Goal: Information Seeking & Learning: Learn about a topic

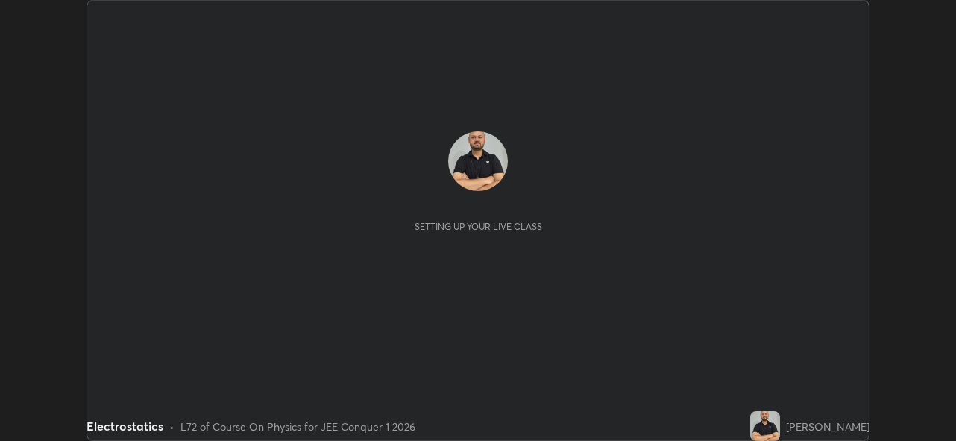
scroll to position [441, 956]
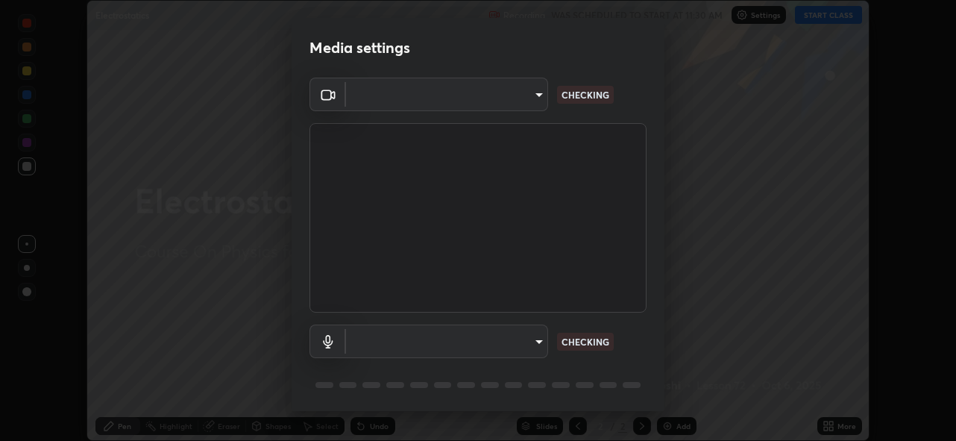
type input "5ae49b96af4897e6a410d98cecc9f5d5c34ce44bf214f7471ac41fe3bf41cfd7"
type input "communications"
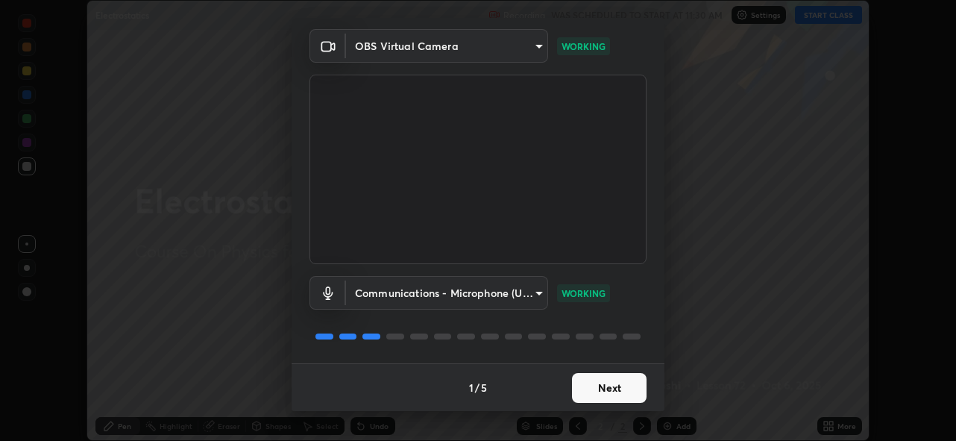
click at [594, 394] on button "Next" at bounding box center [609, 388] width 75 height 30
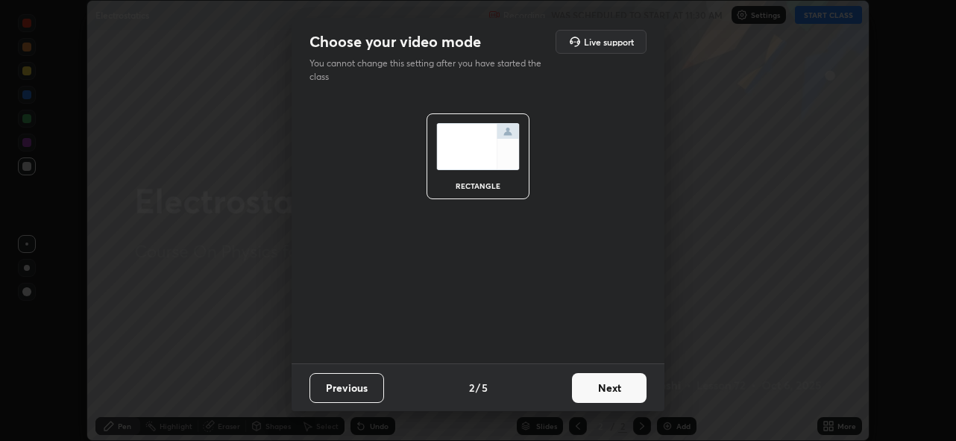
click at [591, 392] on button "Next" at bounding box center [609, 388] width 75 height 30
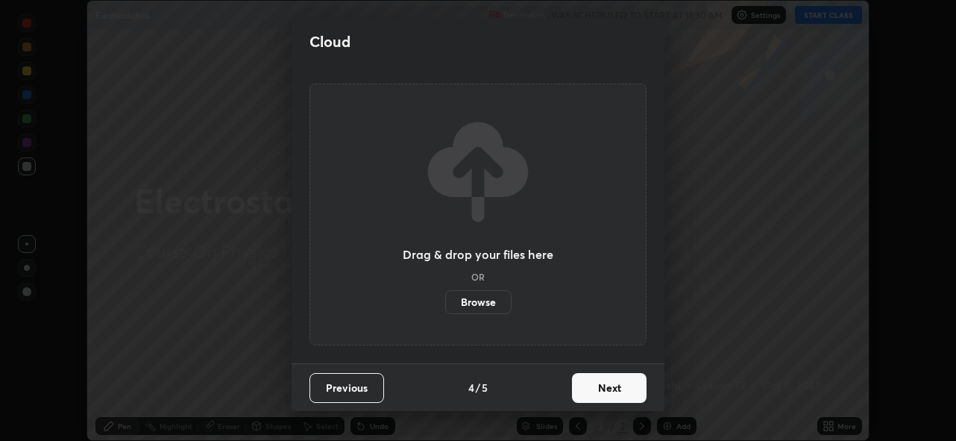
click at [589, 388] on button "Next" at bounding box center [609, 388] width 75 height 30
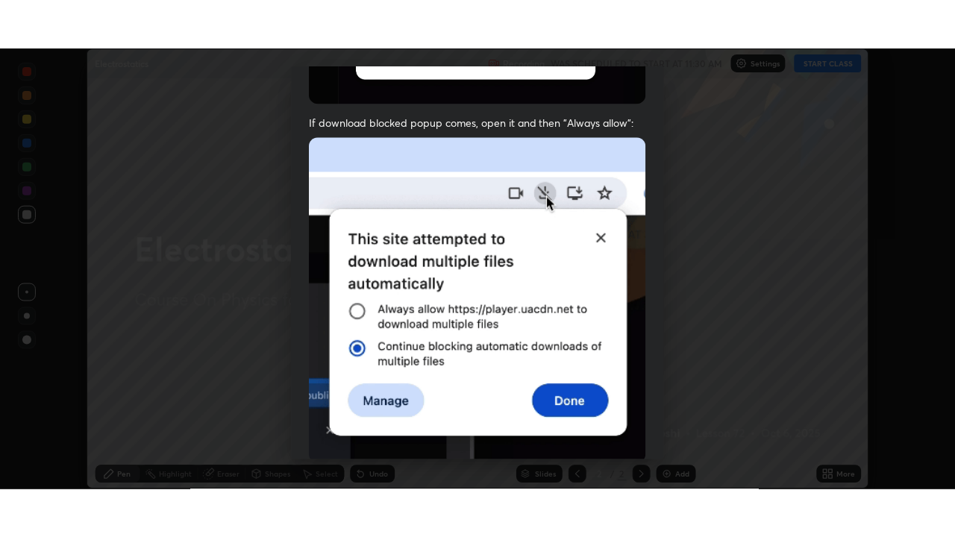
scroll to position [353, 0]
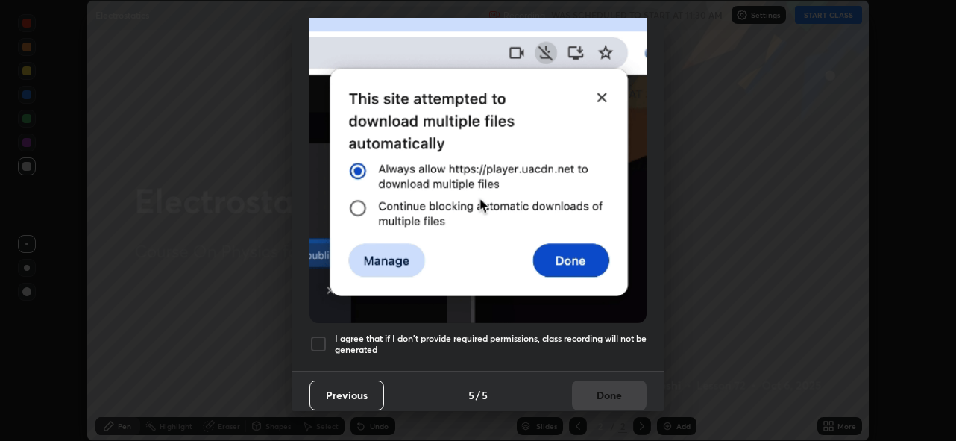
click at [319, 338] on div at bounding box center [319, 344] width 18 height 18
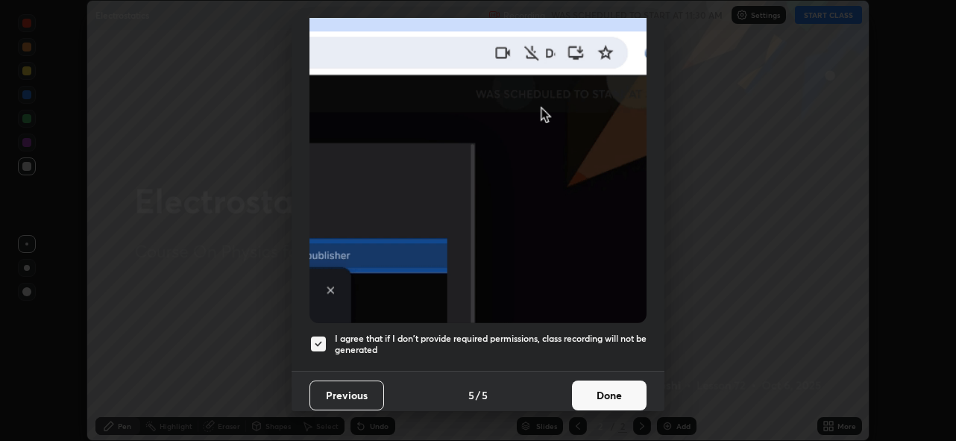
click at [597, 383] on button "Done" at bounding box center [609, 395] width 75 height 30
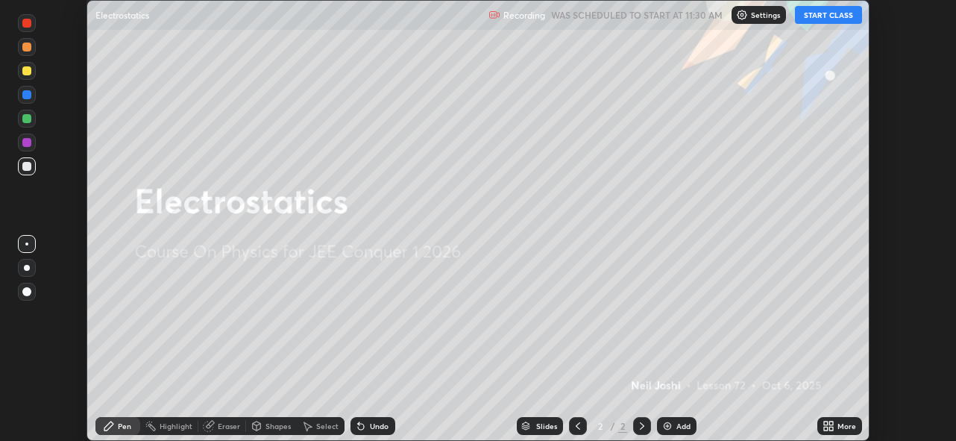
click at [819, 13] on button "START CLASS" at bounding box center [828, 15] width 67 height 18
click at [677, 424] on div "Add" at bounding box center [684, 425] width 14 height 7
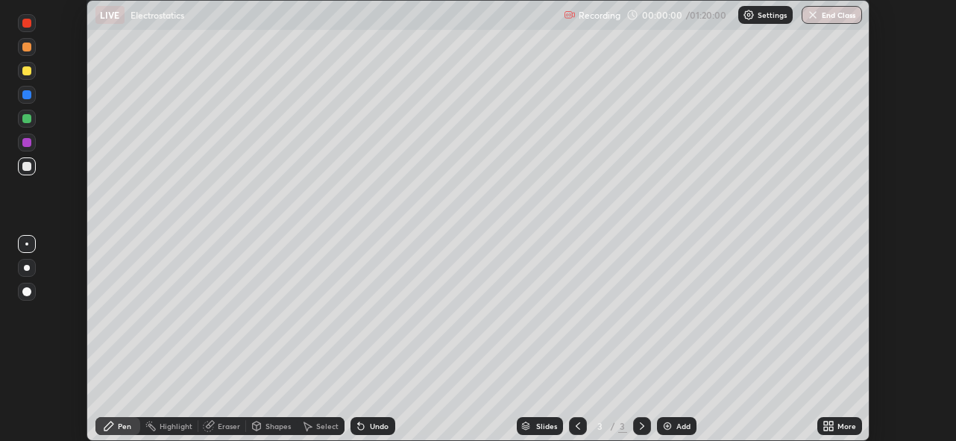
click at [829, 423] on icon at bounding box center [829, 426] width 12 height 12
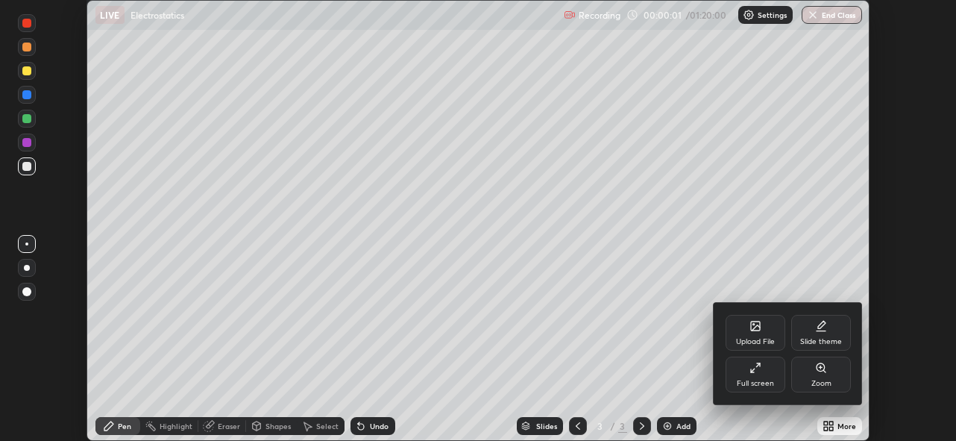
click at [747, 371] on div "Full screen" at bounding box center [756, 375] width 60 height 36
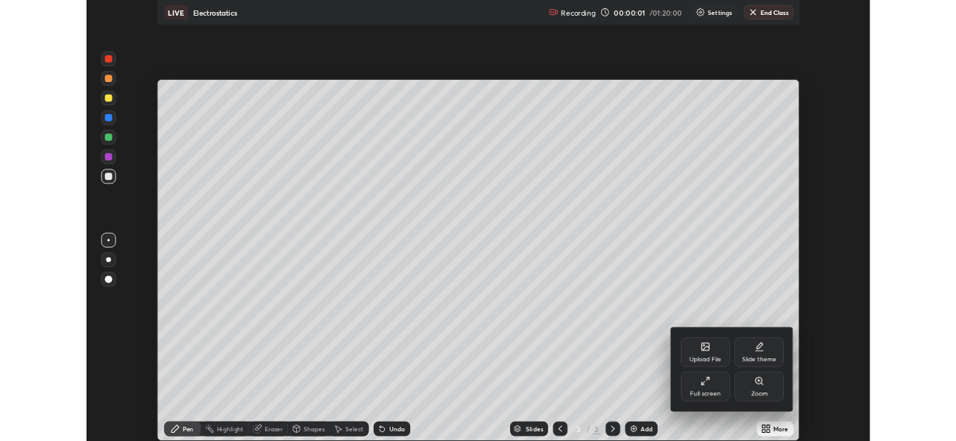
scroll to position [537, 955]
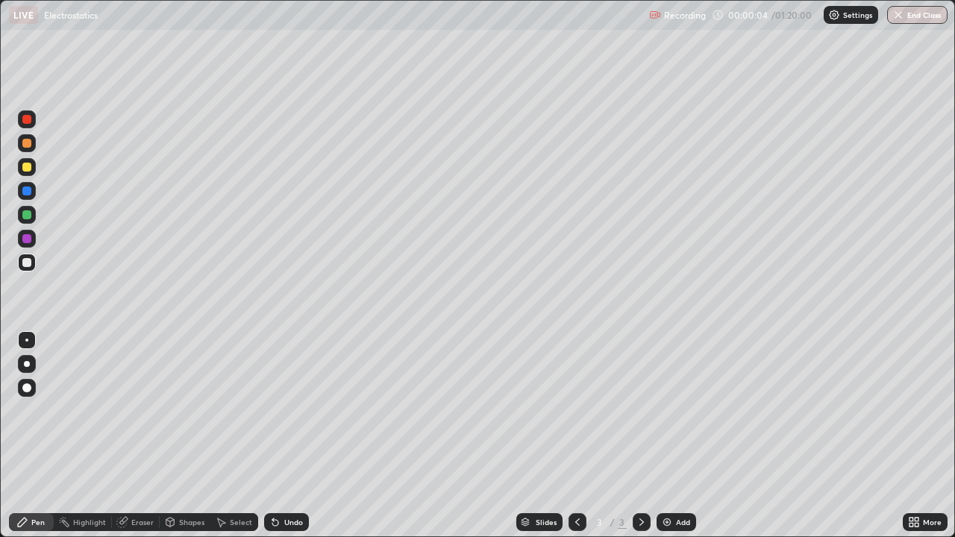
click at [911, 440] on icon at bounding box center [911, 520] width 4 height 4
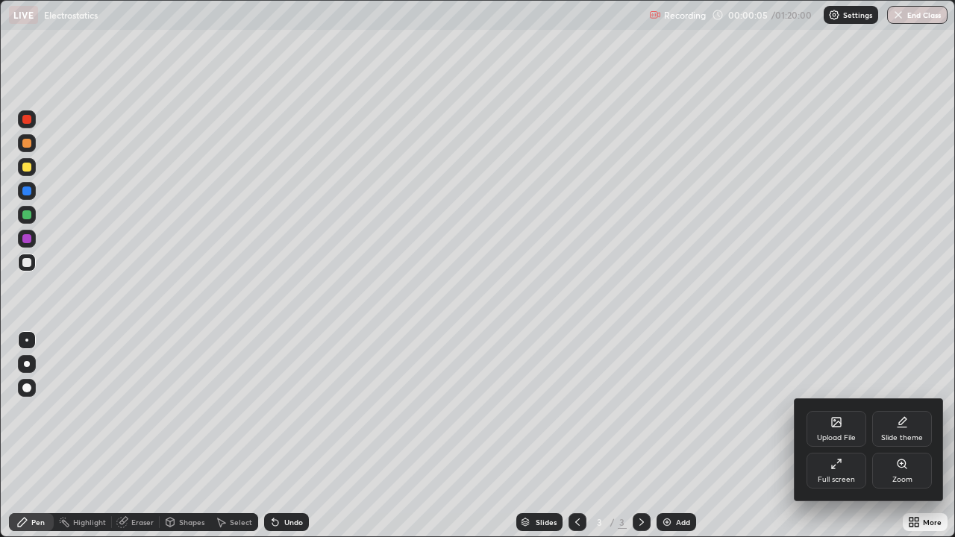
click at [835, 440] on icon at bounding box center [833, 466] width 3 height 3
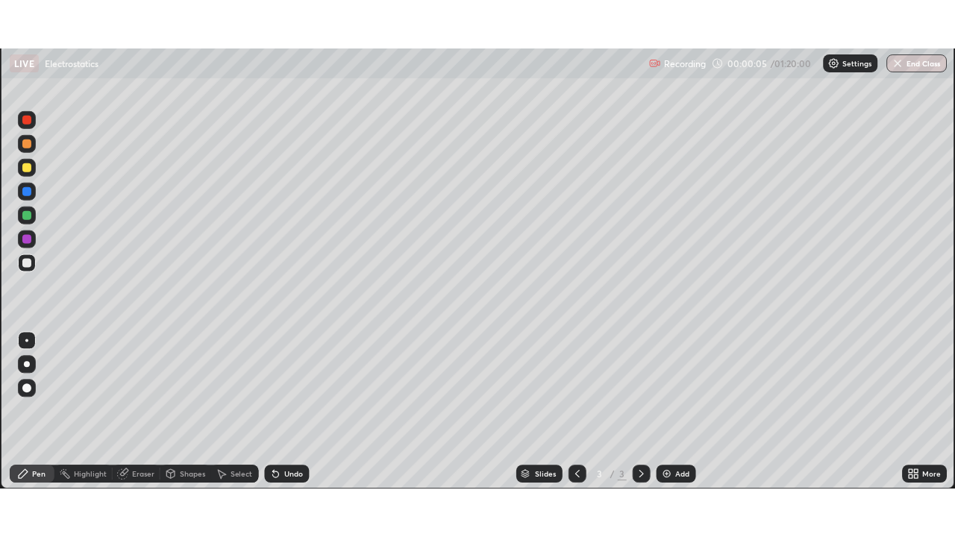
scroll to position [441, 956]
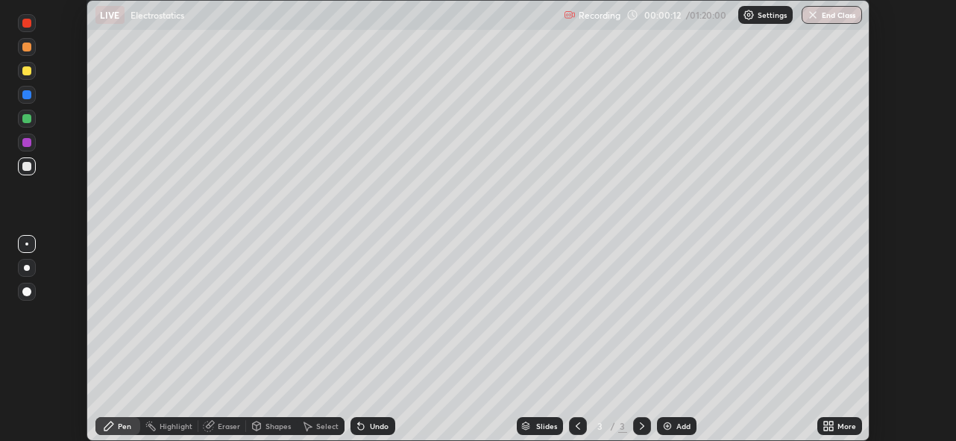
click at [830, 421] on icon at bounding box center [831, 423] width 4 height 4
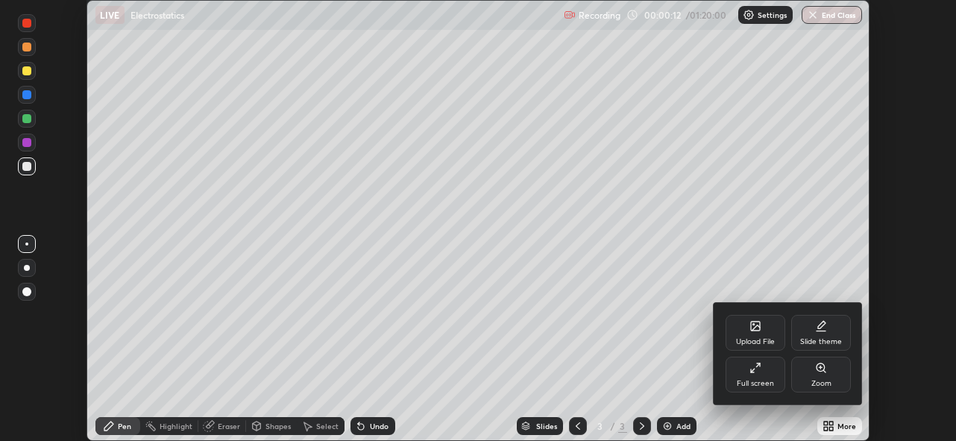
click at [756, 372] on icon at bounding box center [756, 368] width 12 height 12
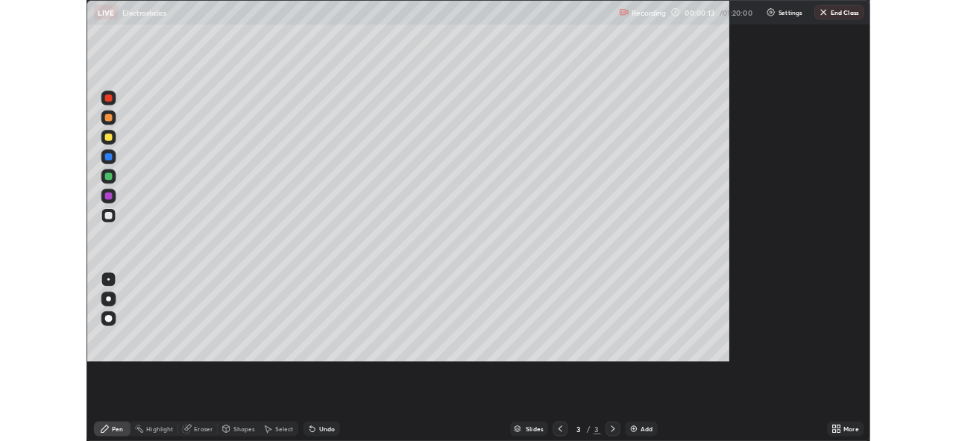
scroll to position [537, 955]
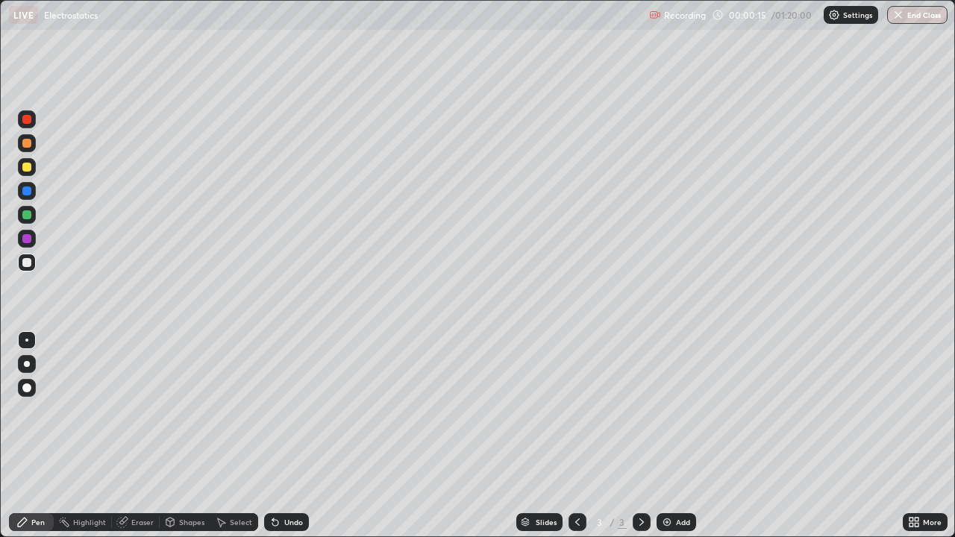
click at [28, 166] on div at bounding box center [26, 167] width 9 height 9
click at [26, 363] on div at bounding box center [27, 364] width 6 height 6
click at [28, 166] on div at bounding box center [26, 167] width 9 height 9
click at [27, 168] on div at bounding box center [26, 167] width 9 height 9
click at [28, 231] on div at bounding box center [27, 239] width 18 height 18
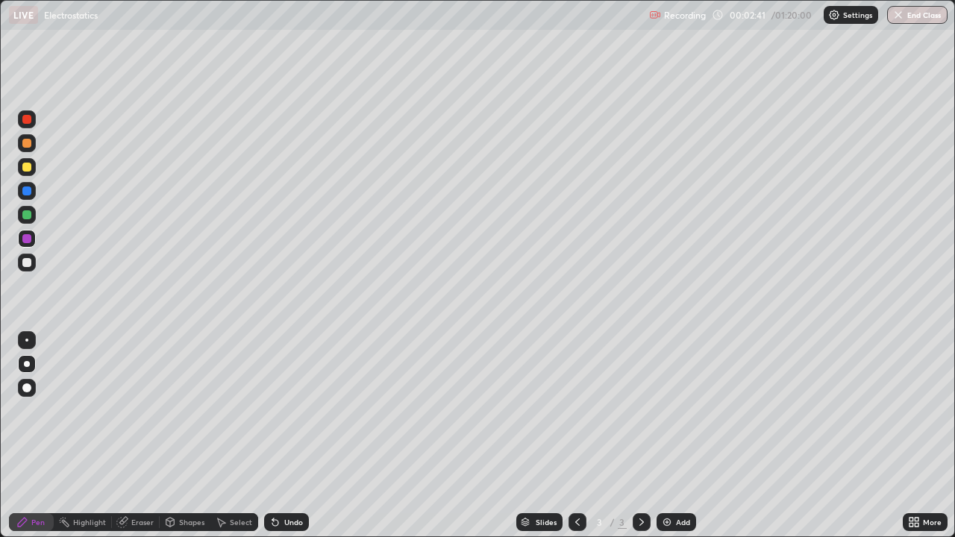
click at [25, 167] on div at bounding box center [26, 167] width 9 height 9
click at [26, 121] on div at bounding box center [26, 119] width 9 height 9
click at [24, 125] on div at bounding box center [27, 119] width 18 height 18
click at [27, 120] on div at bounding box center [26, 119] width 9 height 9
click at [24, 143] on div at bounding box center [26, 143] width 9 height 9
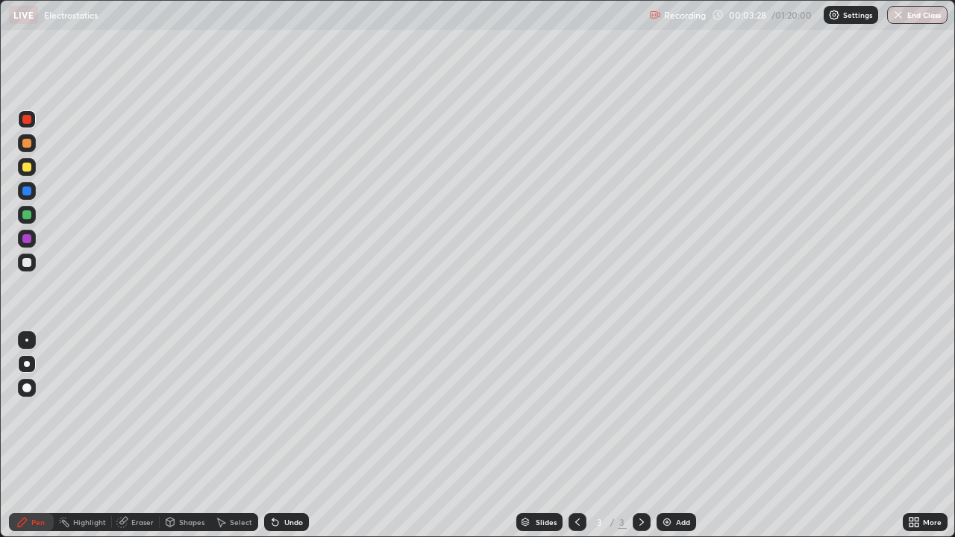
click at [25, 143] on div at bounding box center [26, 143] width 9 height 9
click at [24, 217] on div at bounding box center [26, 214] width 9 height 9
click at [286, 440] on div "Undo" at bounding box center [293, 521] width 19 height 7
click at [23, 236] on div at bounding box center [26, 238] width 9 height 9
click at [22, 242] on div at bounding box center [27, 239] width 18 height 18
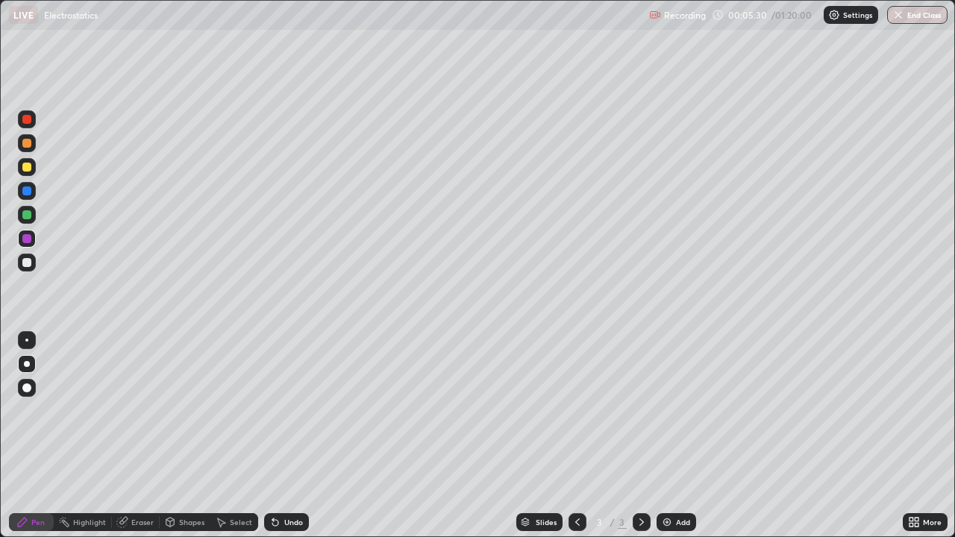
click at [32, 264] on div at bounding box center [27, 263] width 18 height 18
click at [28, 263] on div at bounding box center [26, 262] width 9 height 9
click at [285, 440] on div "Undo" at bounding box center [286, 522] width 45 height 18
click at [286, 440] on div "Undo" at bounding box center [286, 522] width 45 height 18
click at [286, 440] on div "Undo" at bounding box center [293, 521] width 19 height 7
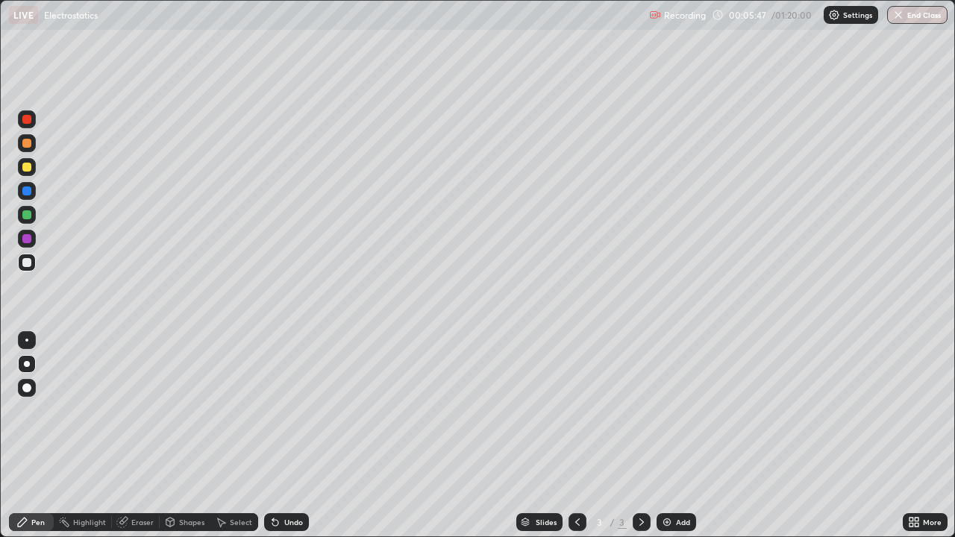
click at [287, 440] on div "Undo" at bounding box center [293, 521] width 19 height 7
click at [678, 440] on div "Add" at bounding box center [683, 521] width 14 height 7
click at [28, 165] on div at bounding box center [26, 167] width 9 height 9
click at [25, 120] on div at bounding box center [26, 119] width 9 height 9
click at [25, 122] on div at bounding box center [26, 119] width 9 height 9
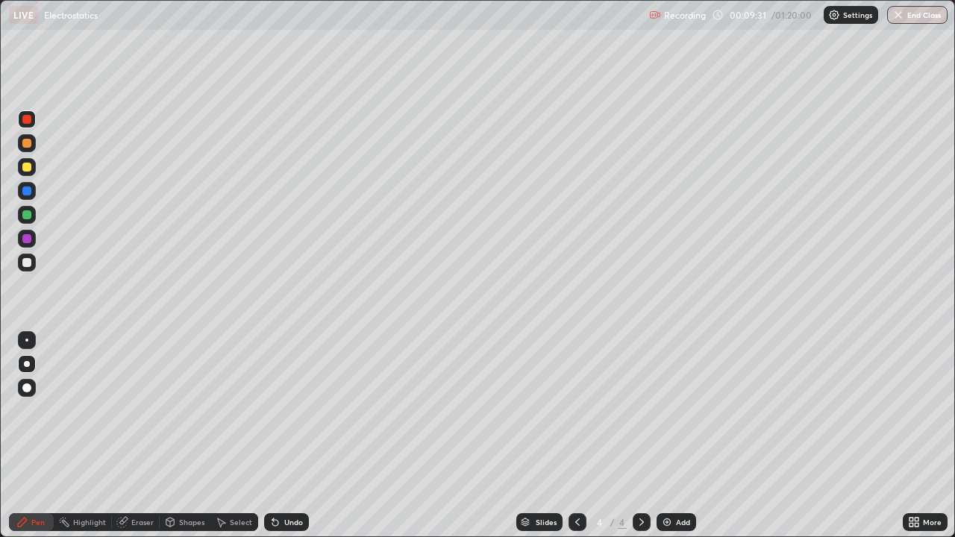
click at [22, 213] on div at bounding box center [26, 214] width 9 height 9
click at [26, 212] on div at bounding box center [26, 214] width 9 height 9
click at [22, 234] on div at bounding box center [27, 239] width 18 height 18
click at [27, 237] on div at bounding box center [26, 238] width 9 height 9
click at [282, 440] on div "Undo" at bounding box center [286, 522] width 45 height 18
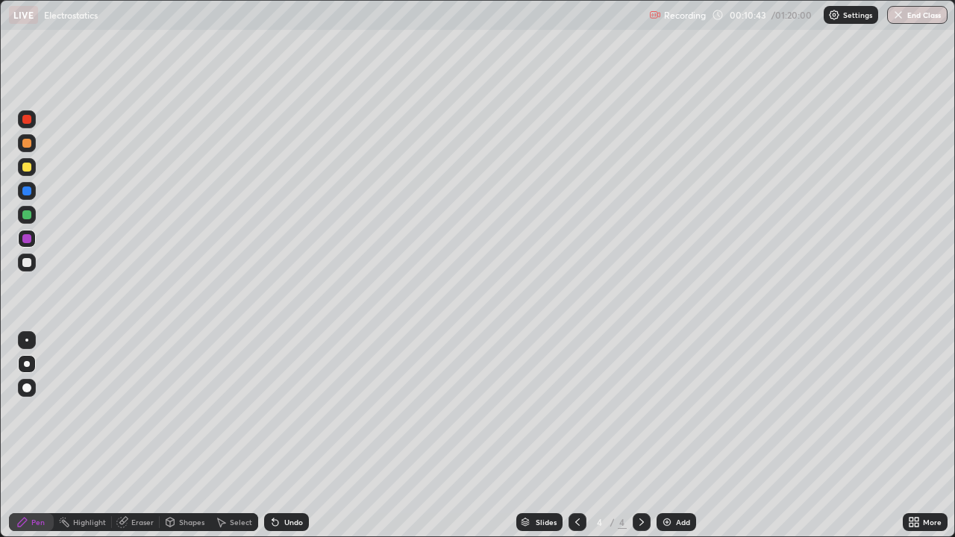
click at [284, 440] on div "Undo" at bounding box center [293, 521] width 19 height 7
click at [272, 440] on icon at bounding box center [272, 518] width 1 height 1
click at [27, 113] on div at bounding box center [27, 119] width 18 height 18
click at [134, 440] on div "Eraser" at bounding box center [142, 521] width 22 height 7
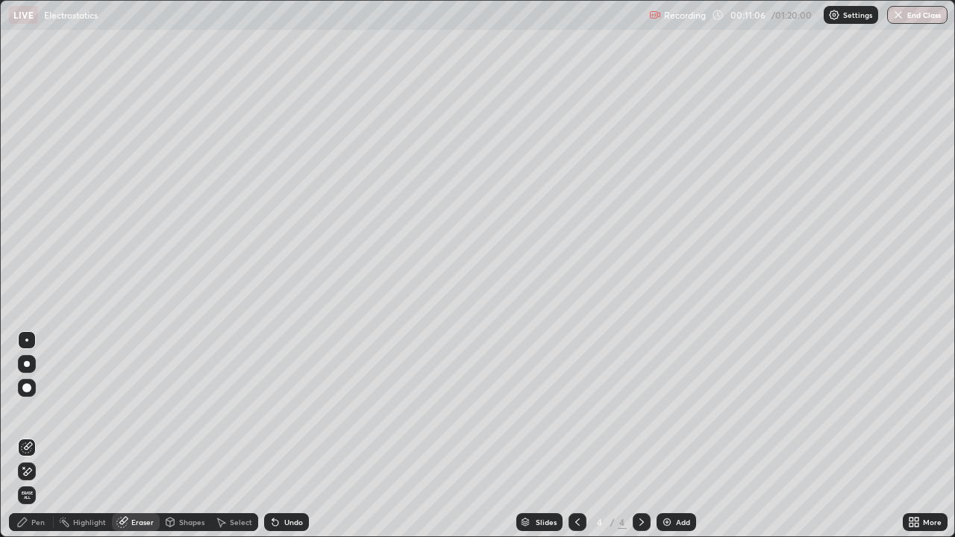
click at [42, 440] on div "Pen" at bounding box center [37, 521] width 13 height 7
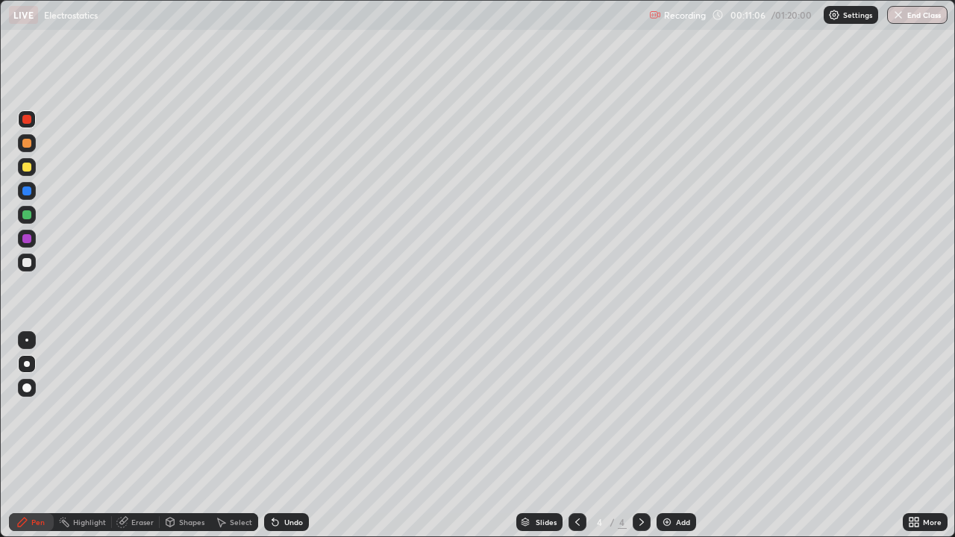
click at [43, 440] on div "Pen" at bounding box center [37, 521] width 13 height 7
click at [140, 440] on div "Eraser" at bounding box center [142, 521] width 22 height 7
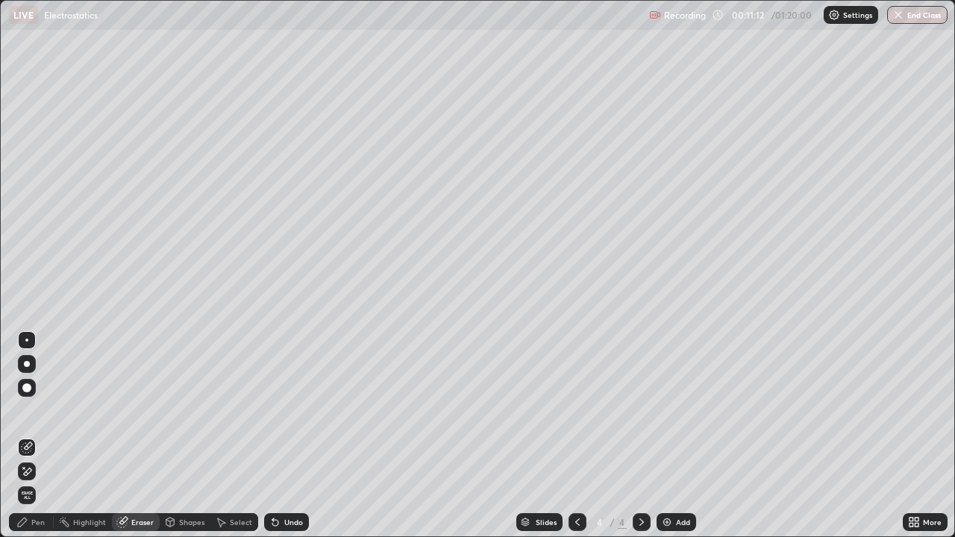
click at [40, 440] on div "Pen" at bounding box center [37, 521] width 13 height 7
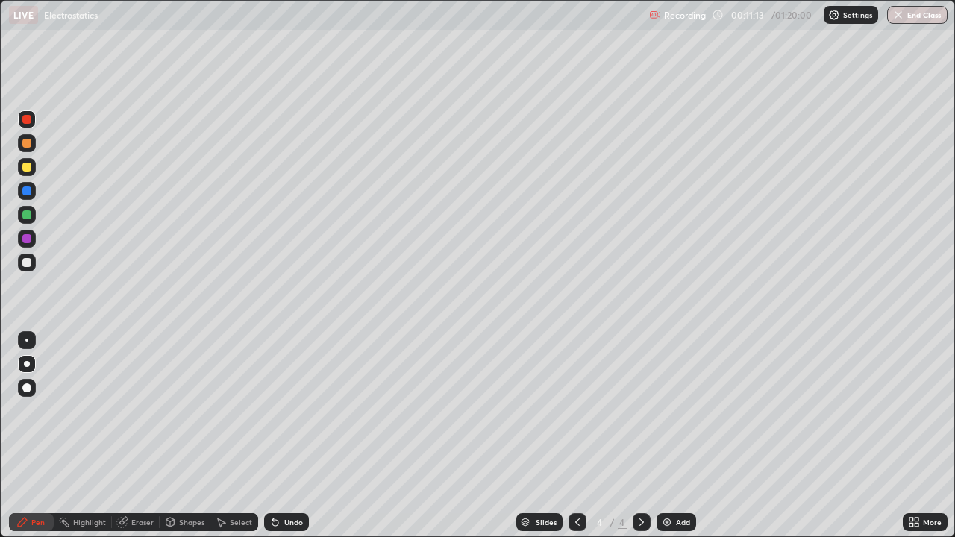
click at [40, 440] on div "Pen" at bounding box center [37, 521] width 13 height 7
click at [685, 440] on div "Add" at bounding box center [683, 521] width 14 height 7
click at [28, 191] on div at bounding box center [26, 190] width 9 height 9
click at [29, 191] on div at bounding box center [26, 190] width 9 height 9
click at [22, 121] on div at bounding box center [26, 119] width 9 height 9
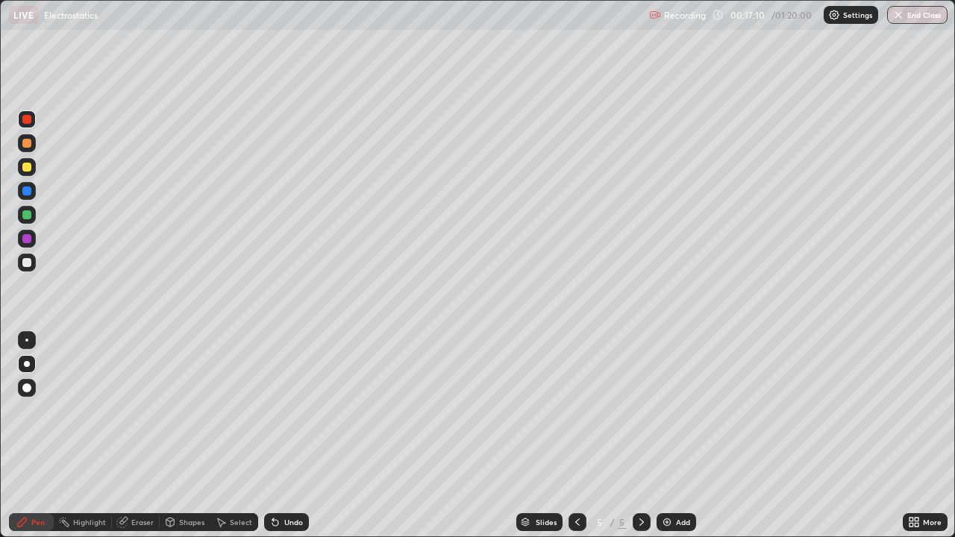
click at [290, 440] on div "Undo" at bounding box center [286, 522] width 45 height 18
click at [27, 142] on div at bounding box center [26, 143] width 9 height 9
click at [281, 440] on div "Undo" at bounding box center [286, 522] width 45 height 18
click at [143, 440] on div "Eraser" at bounding box center [136, 522] width 48 height 18
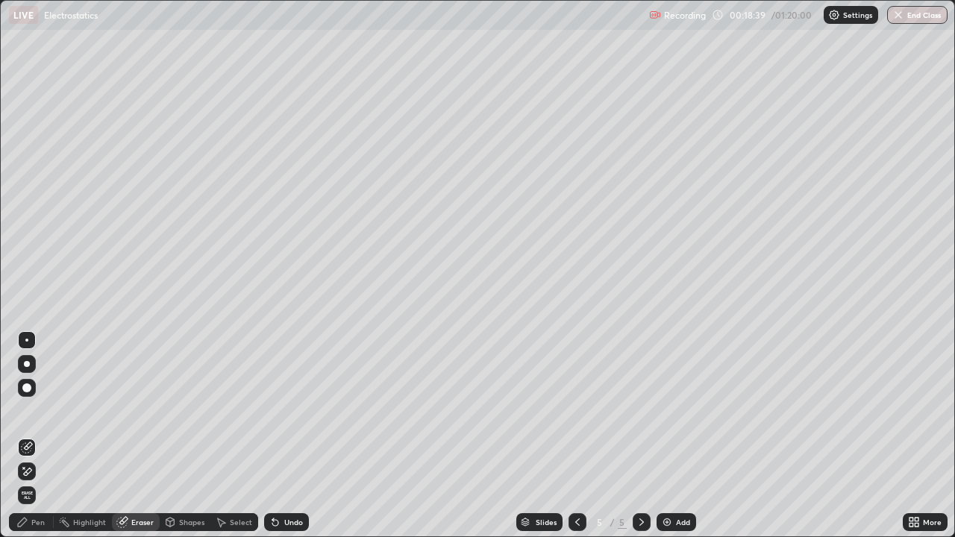
click at [40, 440] on div "Pen" at bounding box center [37, 521] width 13 height 7
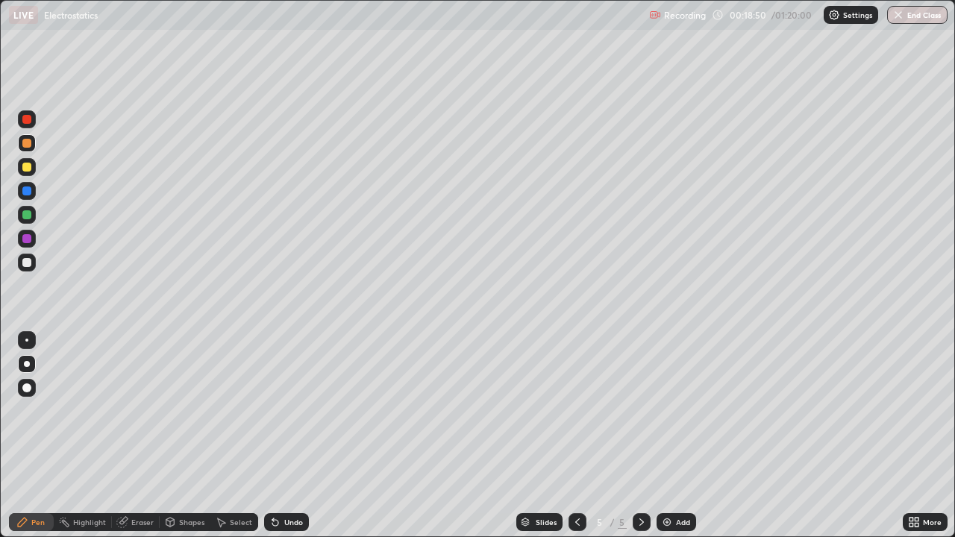
click at [136, 440] on div "Eraser" at bounding box center [142, 521] width 22 height 7
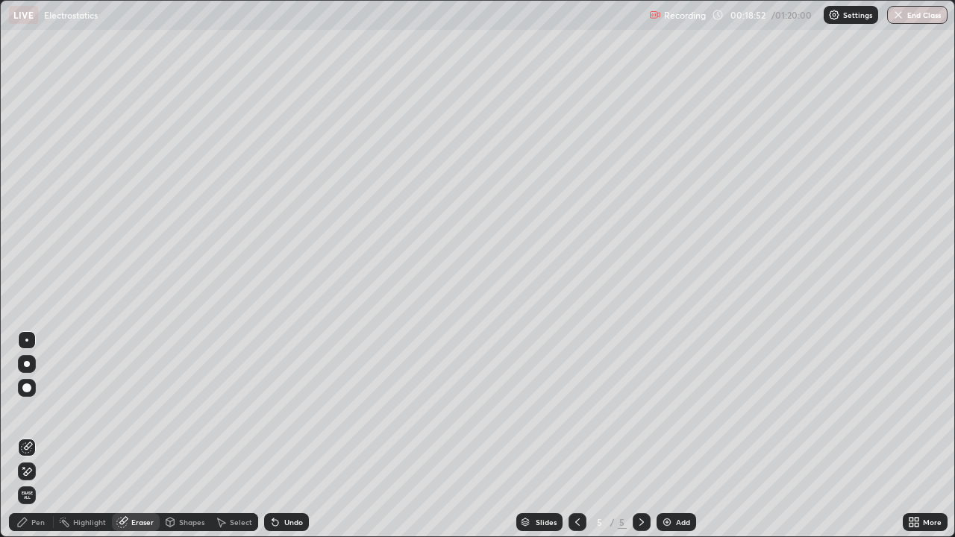
click at [29, 440] on div "Pen" at bounding box center [31, 522] width 45 height 18
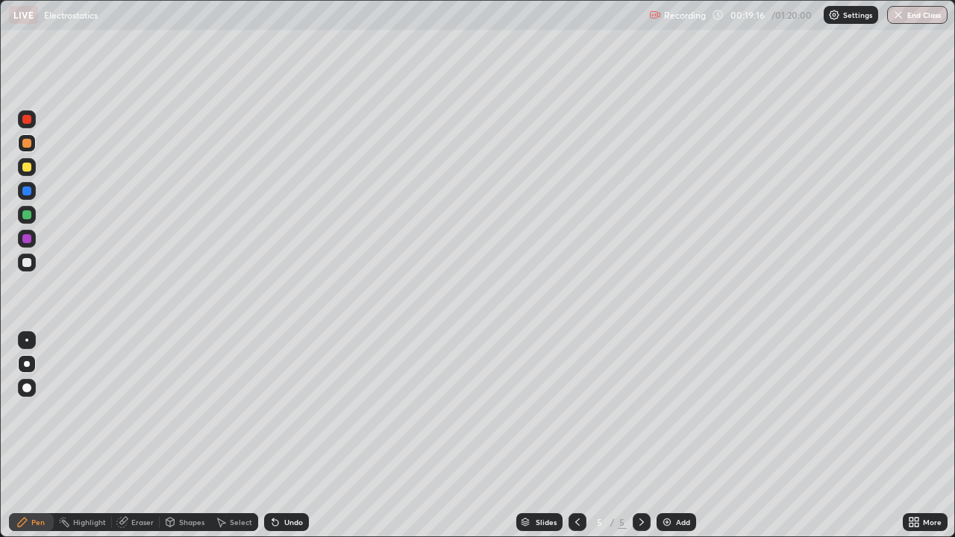
click at [27, 239] on div at bounding box center [26, 238] width 9 height 9
click at [28, 239] on div at bounding box center [26, 238] width 9 height 9
click at [291, 440] on div "Undo" at bounding box center [293, 521] width 19 height 7
click at [290, 440] on div "Undo" at bounding box center [293, 521] width 19 height 7
click at [292, 440] on div "Undo" at bounding box center [293, 521] width 19 height 7
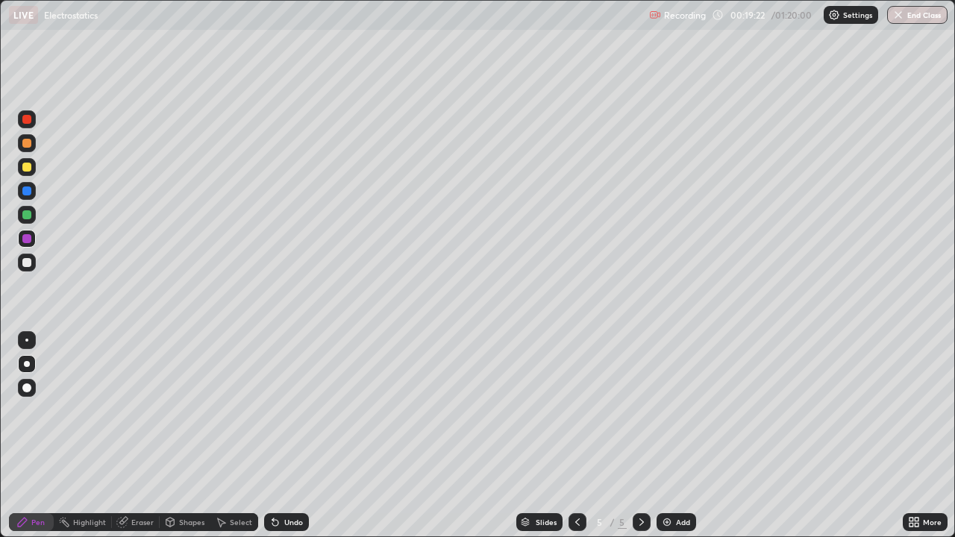
click at [292, 440] on div "Undo" at bounding box center [293, 521] width 19 height 7
click at [571, 440] on icon at bounding box center [577, 522] width 12 height 12
click at [641, 440] on icon at bounding box center [641, 522] width 12 height 12
click at [677, 440] on div "Add" at bounding box center [683, 521] width 14 height 7
click at [31, 255] on div at bounding box center [27, 263] width 18 height 18
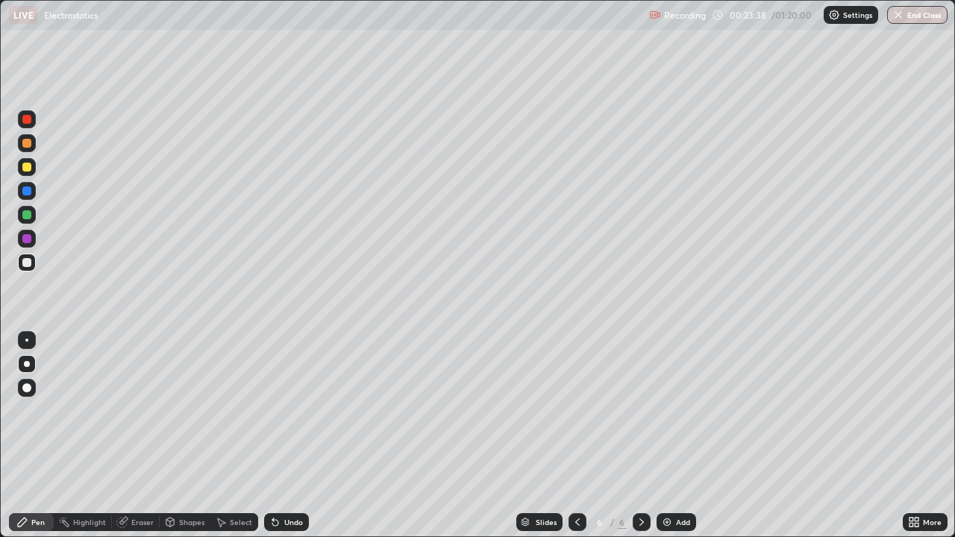
click at [28, 210] on div at bounding box center [27, 215] width 18 height 18
click at [671, 440] on img at bounding box center [667, 522] width 12 height 12
click at [679, 440] on div "Add" at bounding box center [676, 522] width 40 height 18
click at [576, 440] on icon at bounding box center [577, 522] width 12 height 12
click at [26, 164] on div at bounding box center [26, 167] width 9 height 9
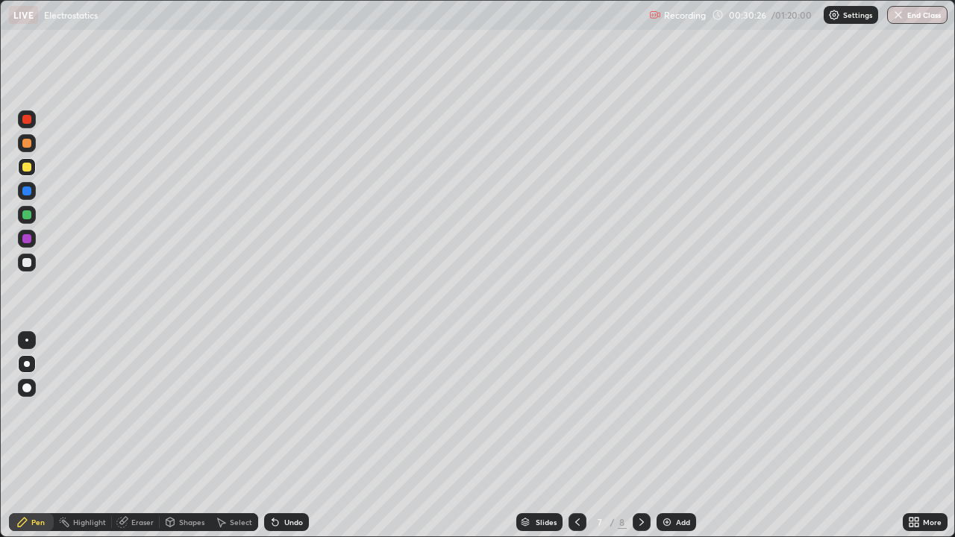
click at [276, 440] on icon at bounding box center [275, 522] width 12 height 12
click at [272, 440] on icon at bounding box center [275, 523] width 6 height 6
click at [274, 440] on icon at bounding box center [275, 523] width 6 height 6
click at [34, 254] on div at bounding box center [27, 263] width 18 height 24
click at [285, 440] on div "Undo" at bounding box center [293, 521] width 19 height 7
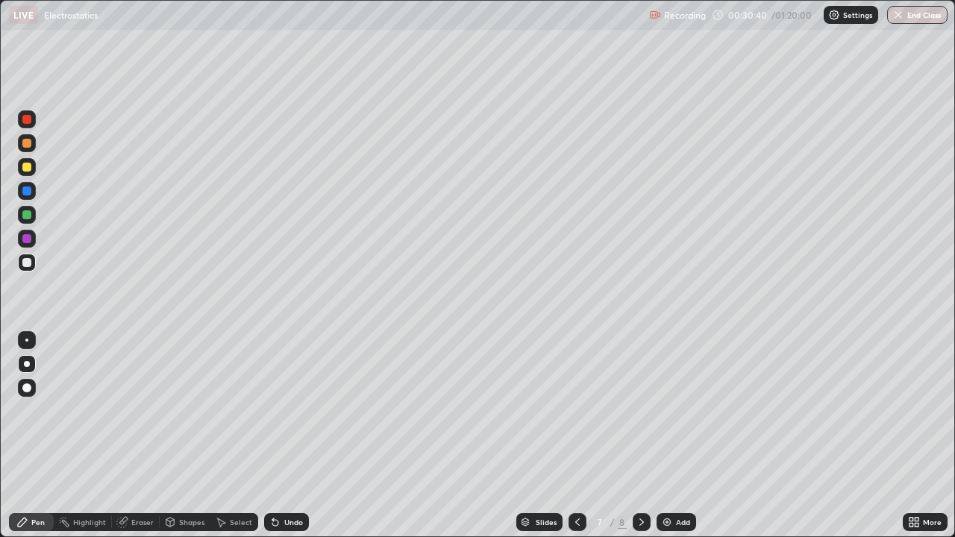
click at [287, 440] on div "Undo" at bounding box center [293, 521] width 19 height 7
click at [27, 120] on div at bounding box center [26, 119] width 9 height 9
click at [32, 121] on div at bounding box center [27, 119] width 18 height 18
click at [274, 440] on icon at bounding box center [275, 523] width 6 height 6
click at [26, 262] on div at bounding box center [26, 262] width 9 height 9
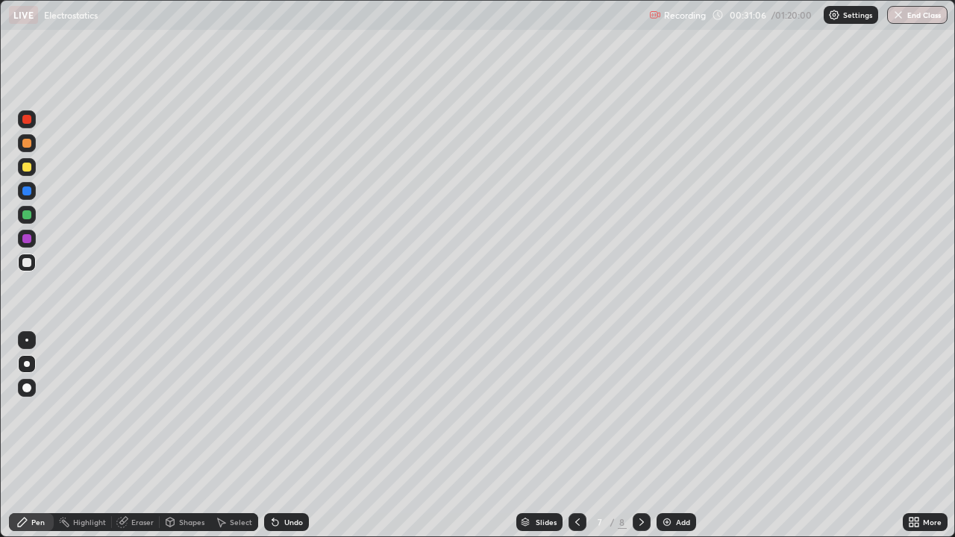
click at [27, 192] on div at bounding box center [26, 190] width 9 height 9
click at [27, 245] on div at bounding box center [27, 239] width 18 height 18
click at [28, 165] on div at bounding box center [26, 167] width 9 height 9
click at [27, 216] on div at bounding box center [26, 214] width 9 height 9
click at [28, 216] on div at bounding box center [26, 214] width 9 height 9
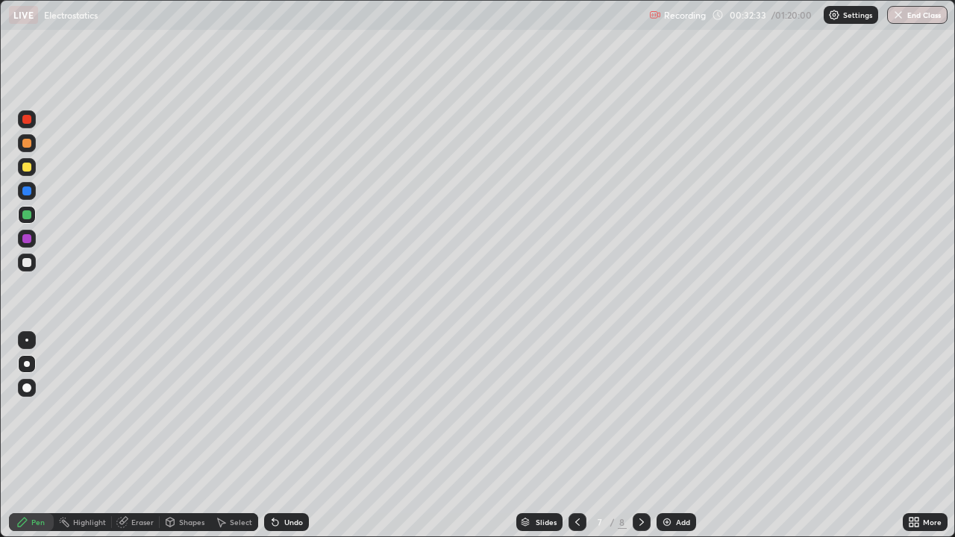
click at [25, 116] on div at bounding box center [26, 119] width 9 height 9
click at [27, 143] on div at bounding box center [26, 143] width 9 height 9
click at [285, 440] on div "Undo" at bounding box center [293, 521] width 19 height 7
click at [283, 440] on div "Undo" at bounding box center [286, 522] width 45 height 18
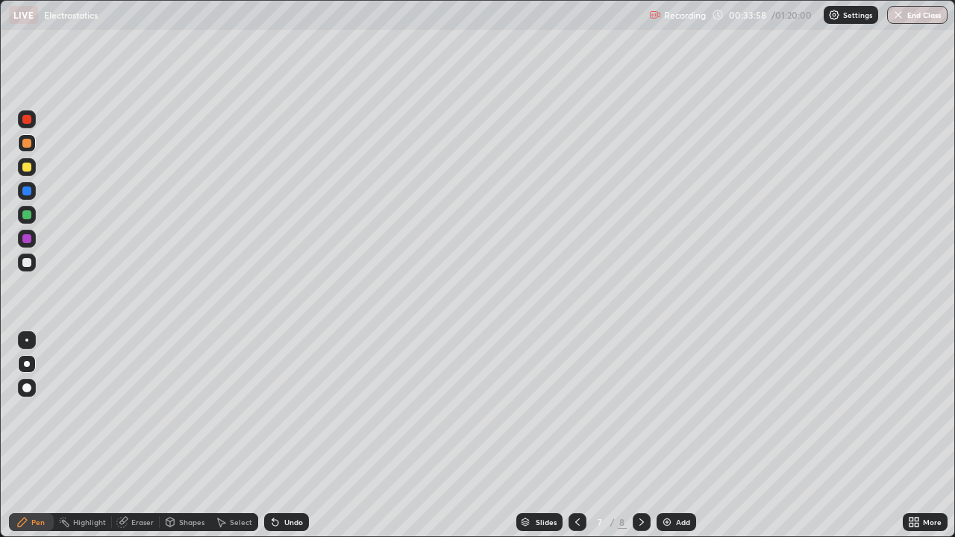
click at [34, 192] on div at bounding box center [27, 191] width 18 height 18
click at [25, 189] on div at bounding box center [26, 190] width 9 height 9
click at [23, 188] on div at bounding box center [26, 190] width 9 height 9
click at [295, 440] on div "Undo" at bounding box center [286, 522] width 45 height 18
click at [639, 440] on icon at bounding box center [641, 521] width 4 height 7
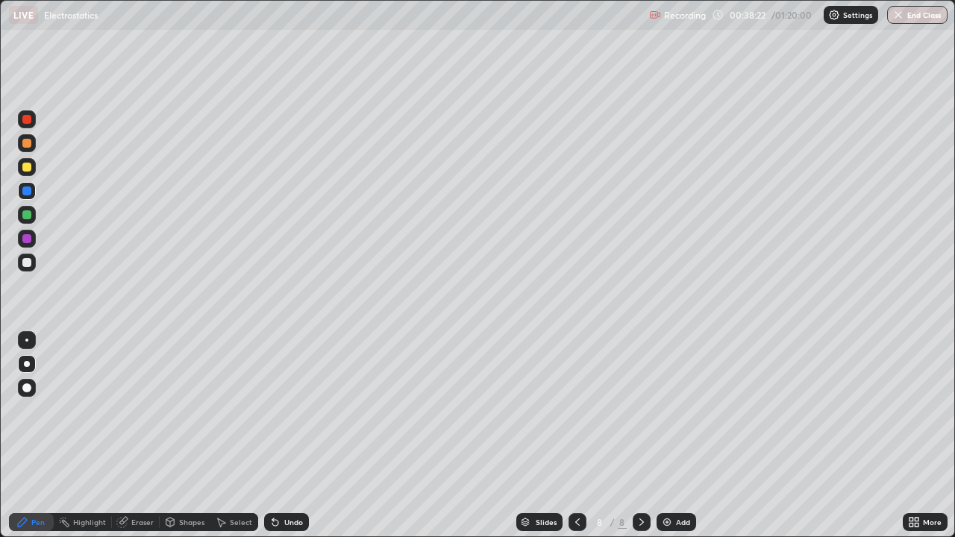
click at [26, 166] on div at bounding box center [26, 167] width 9 height 9
click at [34, 260] on div at bounding box center [27, 263] width 18 height 18
click at [31, 265] on div at bounding box center [26, 262] width 9 height 9
click at [27, 263] on div at bounding box center [26, 262] width 9 height 9
click at [24, 121] on div at bounding box center [26, 119] width 9 height 9
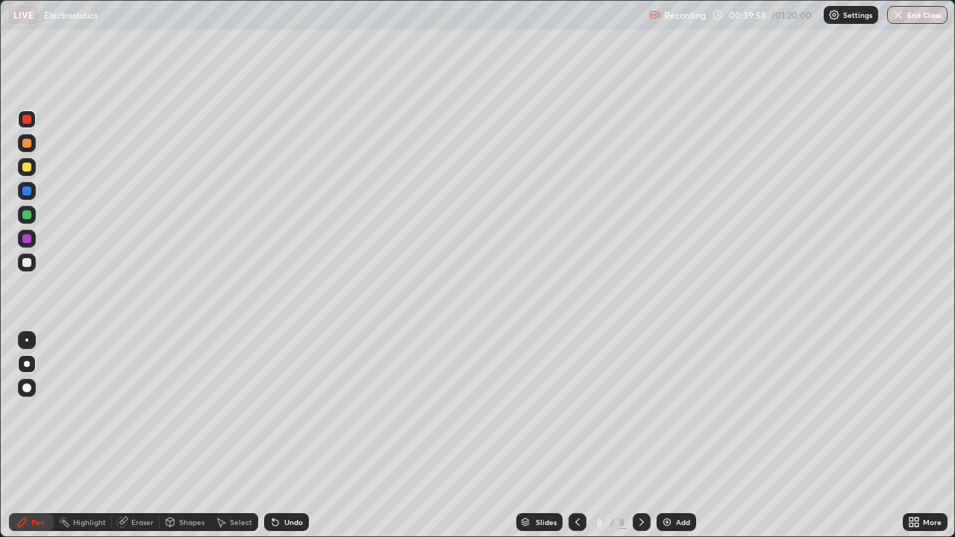
click at [25, 168] on div at bounding box center [26, 167] width 9 height 9
click at [25, 167] on div at bounding box center [26, 167] width 9 height 9
click at [27, 192] on div at bounding box center [26, 190] width 9 height 9
click at [26, 195] on div at bounding box center [26, 190] width 9 height 9
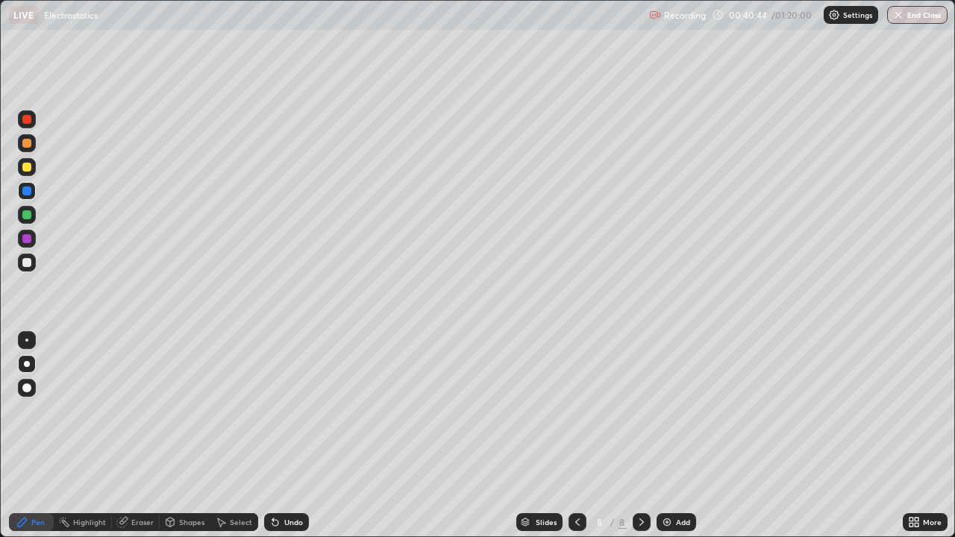
click at [273, 440] on icon at bounding box center [275, 523] width 6 height 6
click at [280, 440] on div "Undo" at bounding box center [286, 522] width 45 height 18
click at [281, 440] on div "Undo" at bounding box center [286, 522] width 45 height 18
click at [285, 440] on div "Undo" at bounding box center [293, 521] width 19 height 7
click at [27, 239] on div at bounding box center [26, 238] width 9 height 9
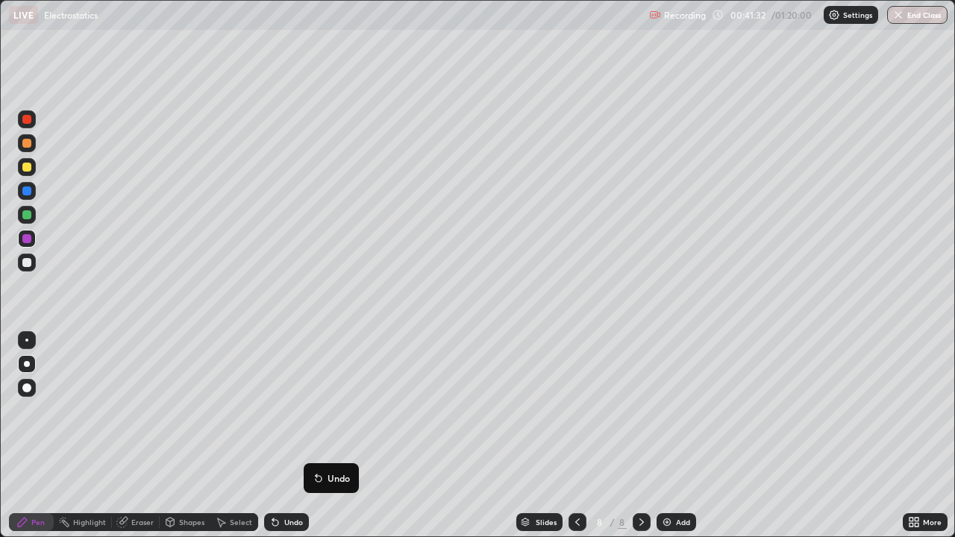
click at [339, 440] on div "Slides 8 / 8 Add" at bounding box center [606, 522] width 594 height 30
click at [27, 265] on div at bounding box center [26, 262] width 9 height 9
click at [25, 165] on div at bounding box center [26, 167] width 9 height 9
click at [25, 167] on div at bounding box center [26, 167] width 9 height 9
click at [679, 440] on div "Add" at bounding box center [683, 521] width 14 height 7
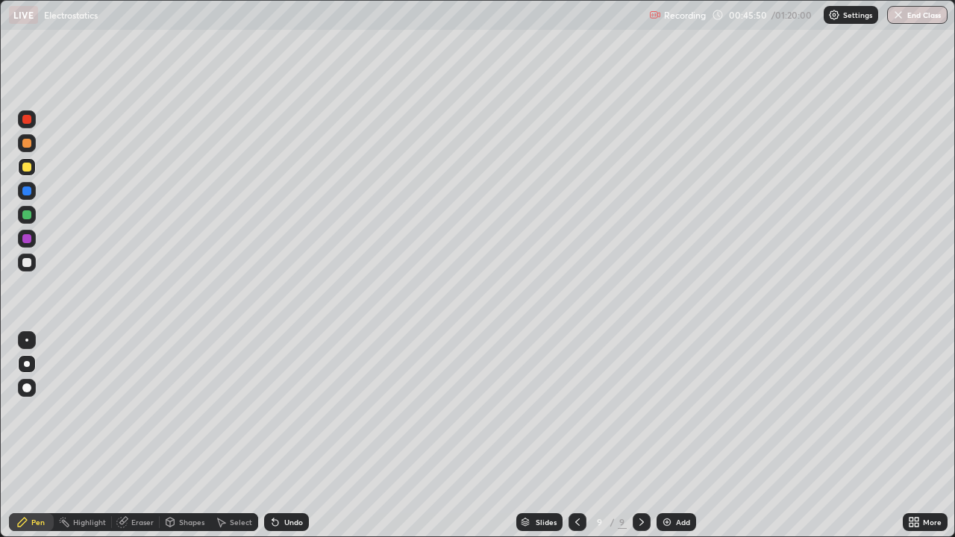
click at [575, 440] on icon at bounding box center [577, 522] width 12 height 12
click at [642, 440] on icon at bounding box center [641, 522] width 12 height 12
click at [575, 440] on icon at bounding box center [577, 522] width 12 height 12
click at [640, 440] on icon at bounding box center [641, 522] width 12 height 12
click at [579, 440] on div at bounding box center [577, 522] width 18 height 18
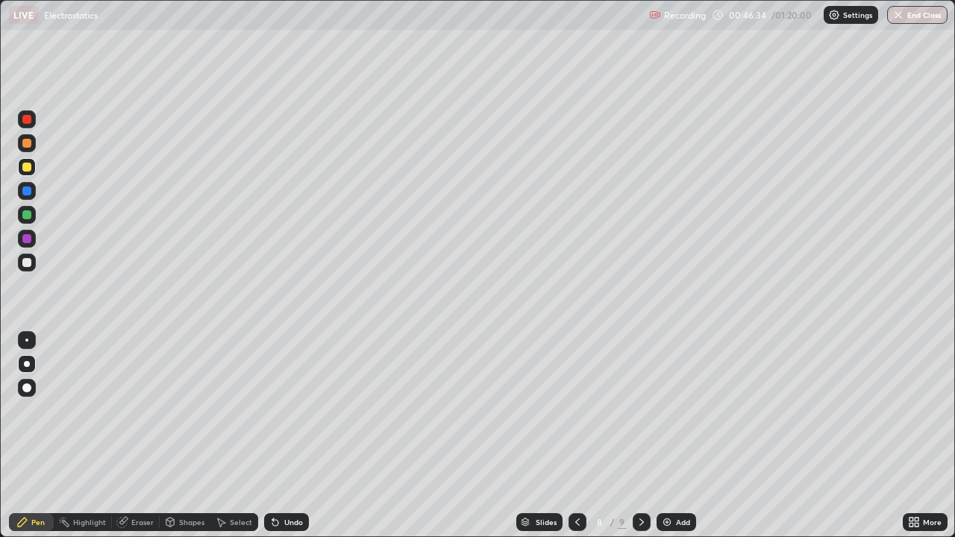
click at [98, 440] on div "Highlight" at bounding box center [83, 522] width 58 height 18
click at [25, 169] on div at bounding box center [26, 167] width 9 height 9
click at [24, 260] on div at bounding box center [26, 262] width 9 height 9
click at [636, 440] on div at bounding box center [642, 522] width 18 height 18
click at [38, 440] on div "Pen" at bounding box center [37, 521] width 13 height 7
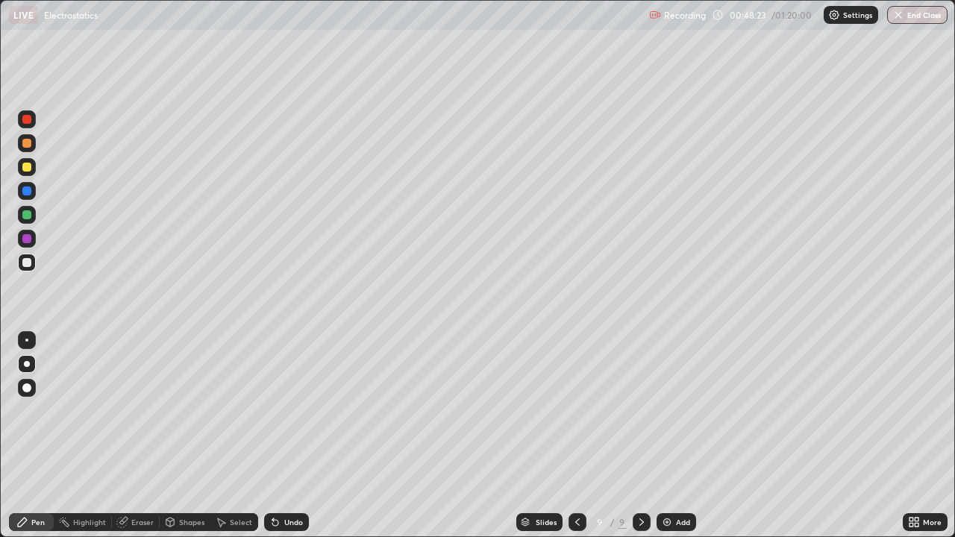
click at [284, 440] on div "Undo" at bounding box center [293, 521] width 19 height 7
click at [273, 440] on icon at bounding box center [275, 523] width 6 height 6
click at [667, 440] on div "Add" at bounding box center [676, 522] width 40 height 18
click at [30, 166] on div at bounding box center [26, 167] width 9 height 9
click at [28, 262] on div at bounding box center [26, 262] width 9 height 9
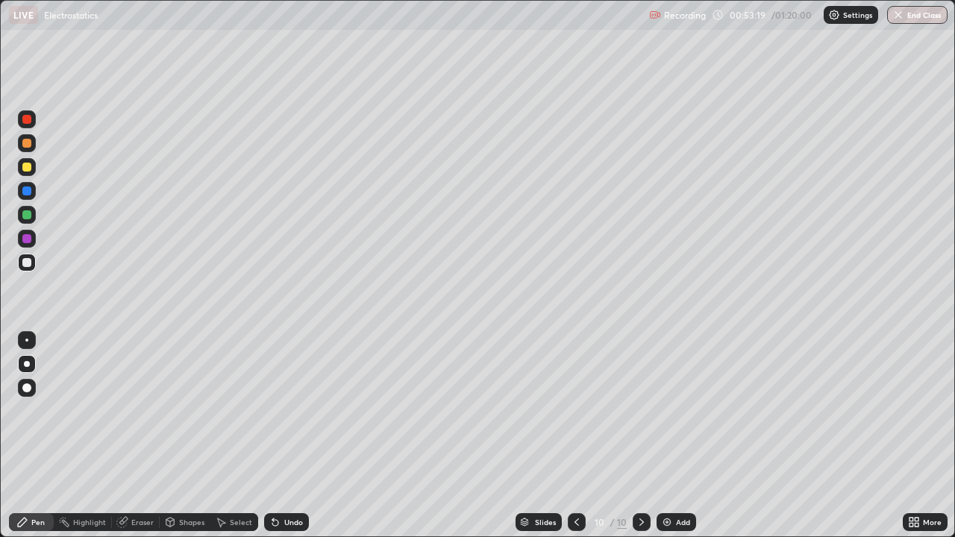
click at [27, 167] on div at bounding box center [26, 167] width 9 height 9
click at [22, 145] on div at bounding box center [26, 143] width 9 height 9
click at [28, 263] on div at bounding box center [26, 262] width 9 height 9
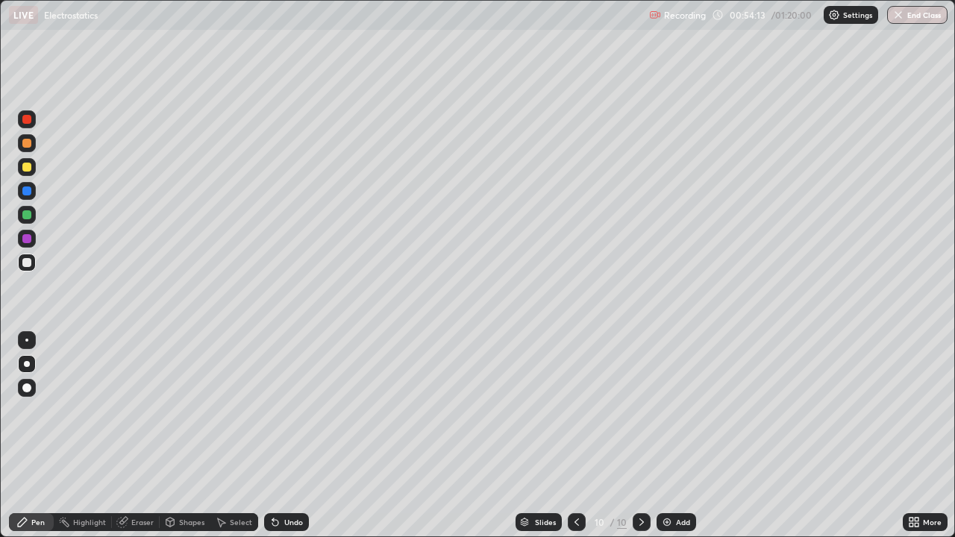
click at [28, 263] on div at bounding box center [26, 262] width 9 height 9
click at [291, 440] on div "Undo" at bounding box center [293, 521] width 19 height 7
click at [297, 440] on div "Undo" at bounding box center [293, 521] width 19 height 7
click at [32, 166] on div at bounding box center [27, 167] width 18 height 18
click at [684, 440] on div "Add" at bounding box center [683, 521] width 14 height 7
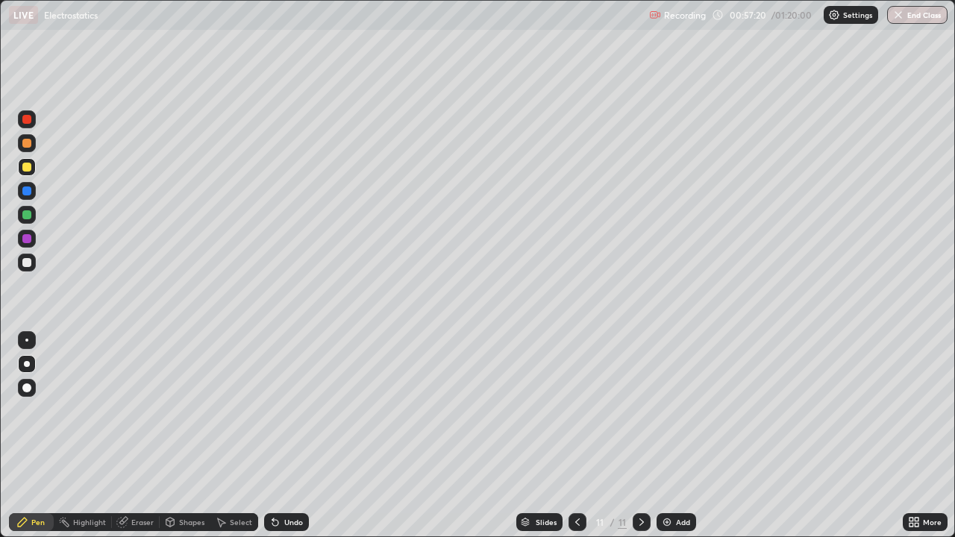
click at [284, 440] on div "Undo" at bounding box center [293, 521] width 19 height 7
click at [142, 440] on div "Eraser" at bounding box center [136, 522] width 48 height 18
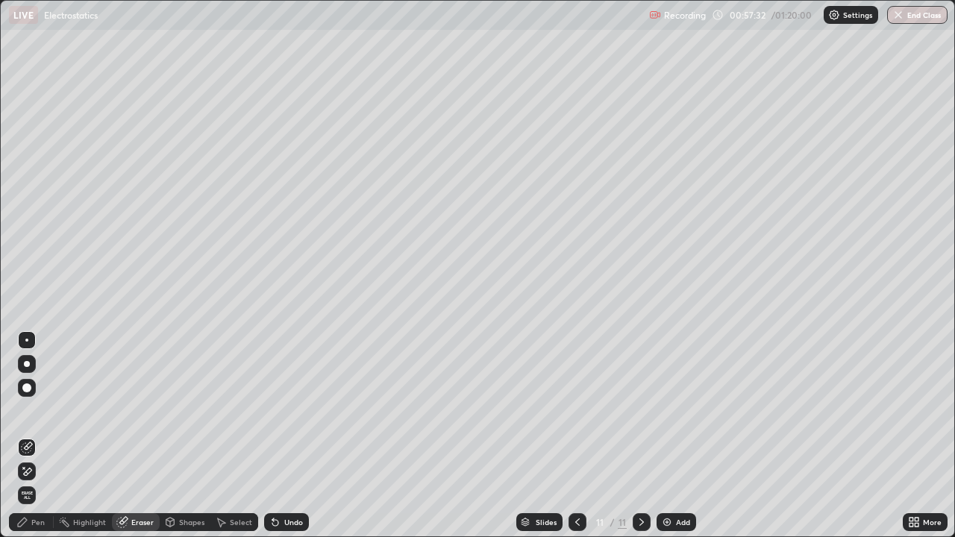
click at [23, 440] on icon at bounding box center [22, 522] width 12 height 12
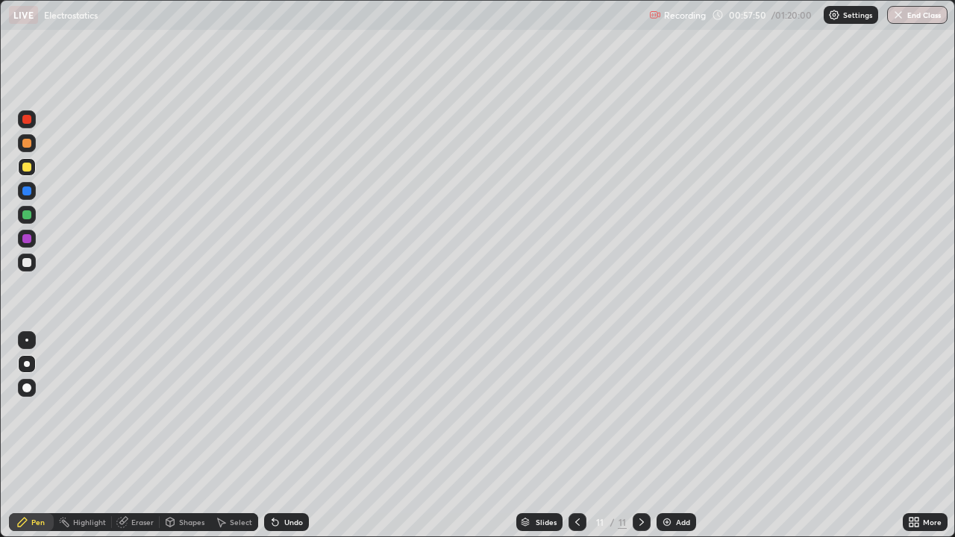
click at [27, 121] on div at bounding box center [26, 119] width 9 height 9
click at [23, 122] on div at bounding box center [26, 119] width 9 height 9
click at [27, 169] on div at bounding box center [26, 167] width 9 height 9
click at [29, 194] on div at bounding box center [26, 190] width 9 height 9
click at [25, 169] on div at bounding box center [26, 167] width 9 height 9
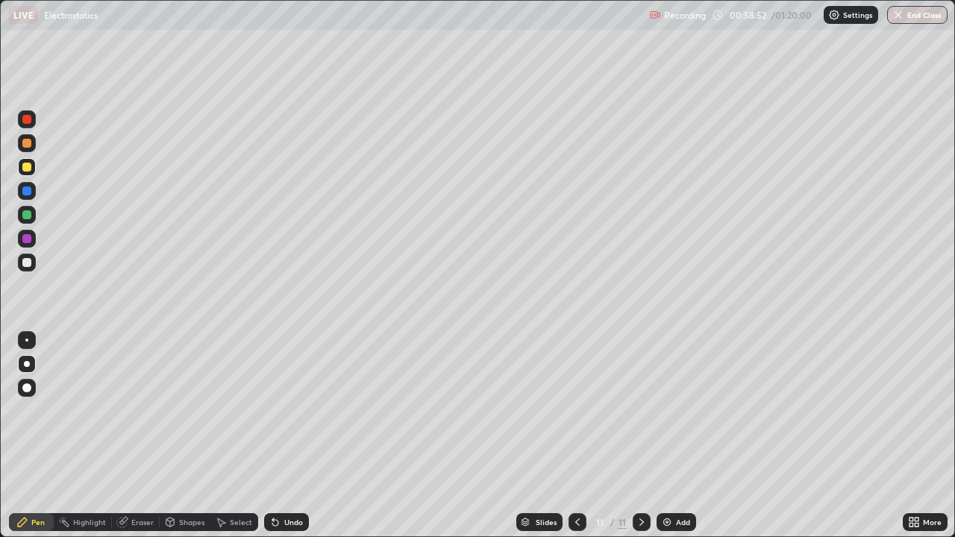
click at [29, 145] on div at bounding box center [26, 143] width 9 height 9
click at [26, 266] on div at bounding box center [26, 262] width 9 height 9
click at [26, 262] on div at bounding box center [26, 262] width 9 height 9
click at [28, 167] on div at bounding box center [26, 167] width 9 height 9
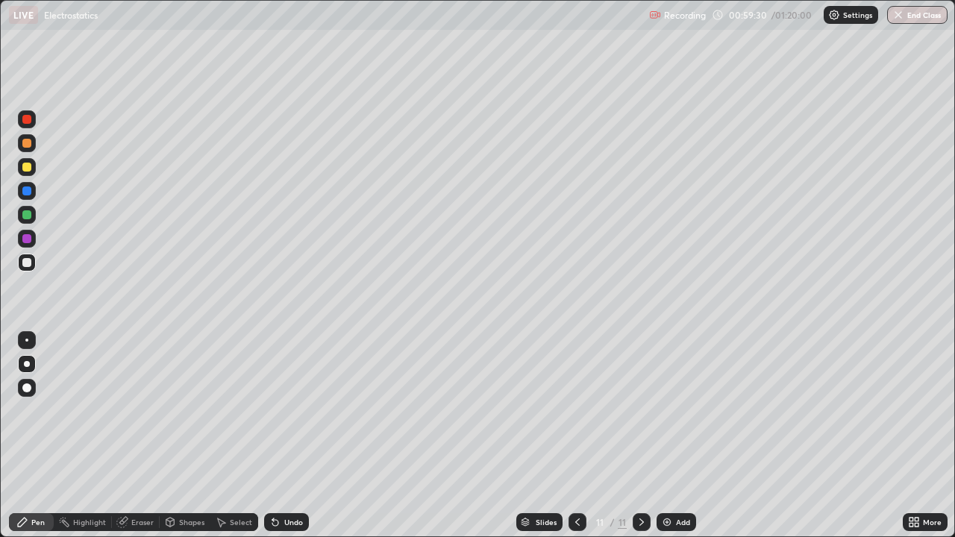
click at [27, 167] on div at bounding box center [26, 167] width 9 height 9
click at [576, 440] on icon at bounding box center [577, 522] width 12 height 12
click at [635, 440] on icon at bounding box center [641, 522] width 12 height 12
click at [668, 440] on div "Add" at bounding box center [676, 522] width 40 height 18
click at [289, 440] on div "Undo" at bounding box center [286, 522] width 45 height 18
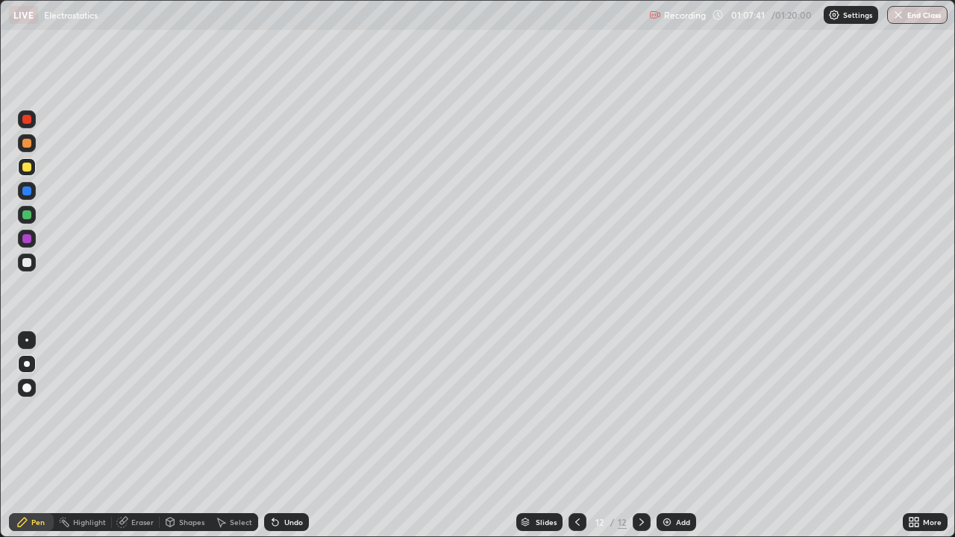
click at [31, 121] on div at bounding box center [26, 119] width 9 height 9
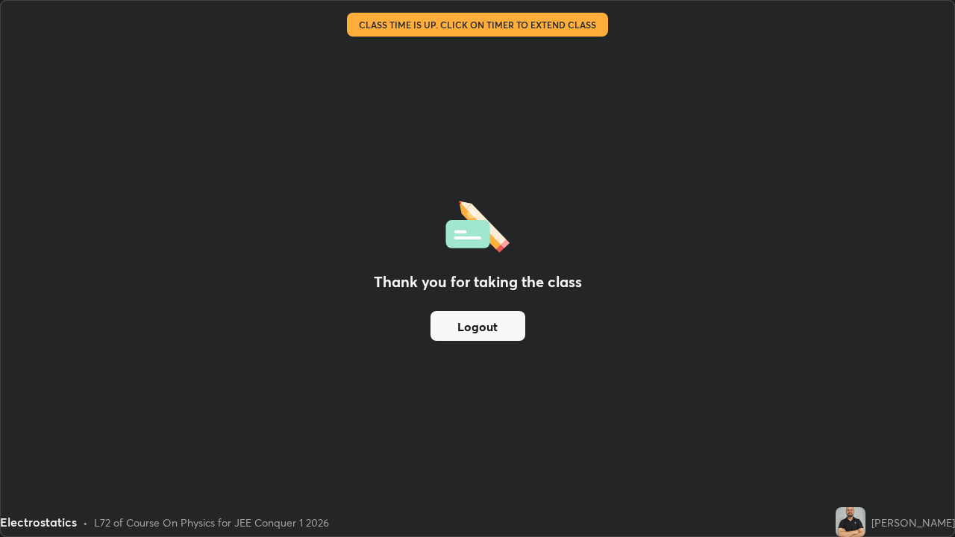
click at [597, 322] on div "Thank you for taking the class Logout" at bounding box center [477, 269] width 953 height 536
click at [499, 327] on button "Logout" at bounding box center [477, 326] width 95 height 30
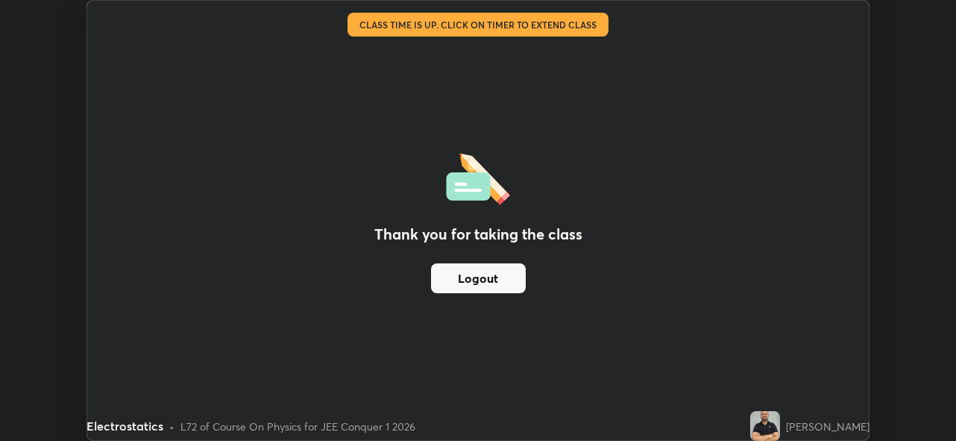
scroll to position [441, 956]
